Goal: Navigation & Orientation: Find specific page/section

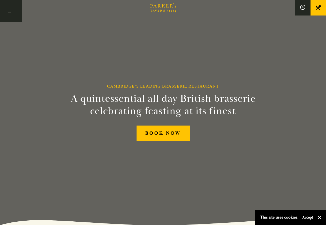
click at [11, 9] on button "Toggle navigation" at bounding box center [11, 11] width 22 height 22
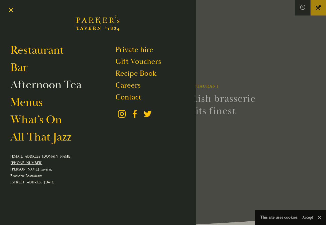
click at [64, 84] on link "Afternoon Tea" at bounding box center [45, 84] width 71 height 14
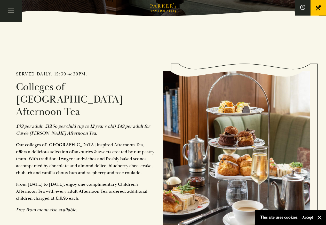
scroll to position [263, 0]
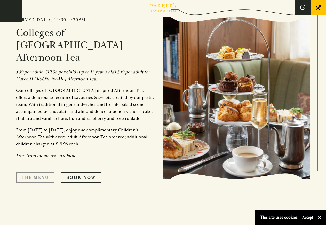
click at [47, 172] on link "The Menu" at bounding box center [35, 177] width 38 height 11
click at [12, 9] on button "Toggle navigation" at bounding box center [11, 11] width 22 height 22
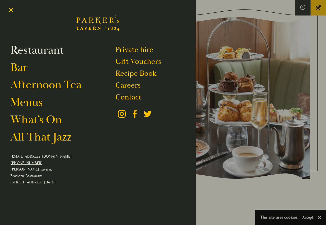
click at [38, 51] on link "Restaurant" at bounding box center [36, 50] width 53 height 14
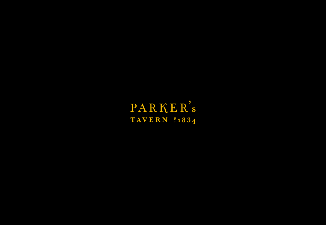
scroll to position [369, 0]
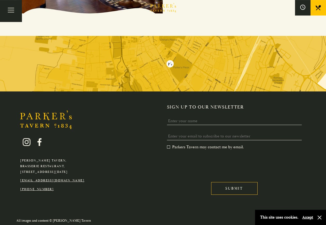
scroll to position [985, 0]
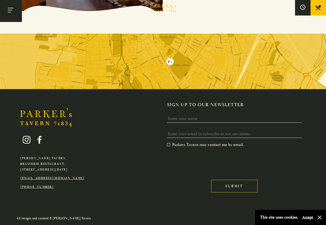
click at [12, 9] on button "Toggle navigation" at bounding box center [11, 11] width 22 height 22
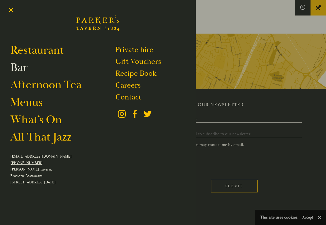
click at [20, 68] on link "Bar" at bounding box center [18, 67] width 17 height 14
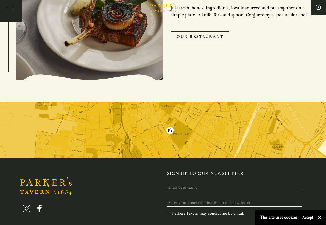
scroll to position [1306, 0]
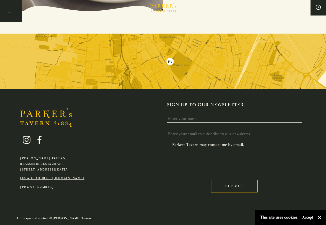
click at [8, 10] on button "Toggle navigation" at bounding box center [11, 11] width 22 height 22
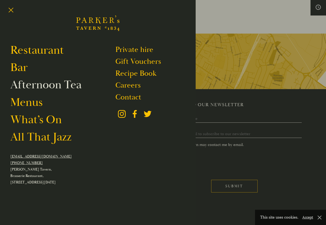
drag, startPoint x: 25, startPoint y: 86, endPoint x: 29, endPoint y: 83, distance: 5.2
click at [25, 85] on link "Afternoon Tea" at bounding box center [45, 84] width 71 height 14
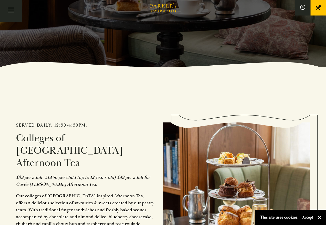
scroll to position [237, 0]
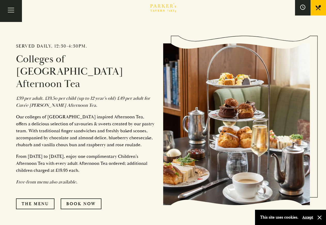
click at [247, 153] on img at bounding box center [236, 124] width 147 height 162
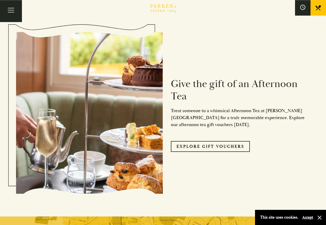
scroll to position [448, 0]
